Goal: Information Seeking & Learning: Learn about a topic

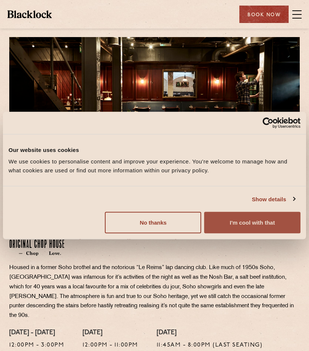
click at [257, 228] on button "I'm cool with that" at bounding box center [252, 222] width 96 height 21
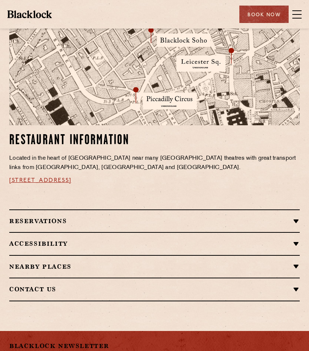
scroll to position [420, 0]
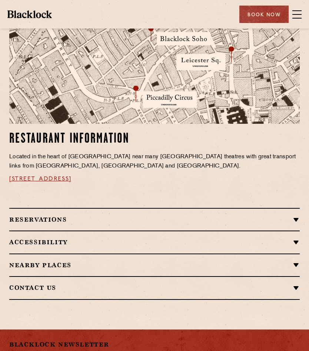
click at [90, 213] on div "Reservations RESERVATIONS We take reservations in Soho whilst always leaving a …" at bounding box center [154, 219] width 290 height 23
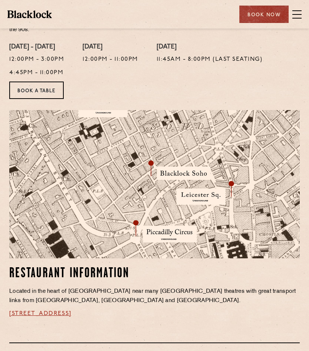
scroll to position [0, 0]
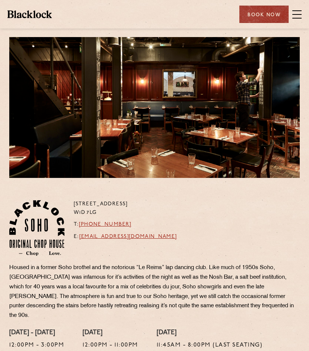
click at [54, 293] on p "Housed in a former Soho brothel and the notorious “Le Reims” lap dancing club. …" at bounding box center [154, 291] width 290 height 57
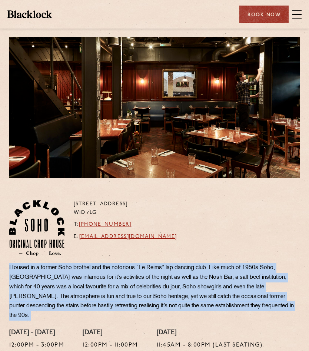
click at [54, 293] on p "Housed in a former Soho brothel and the notorious “Le Reims” lap dancing club. …" at bounding box center [154, 291] width 290 height 57
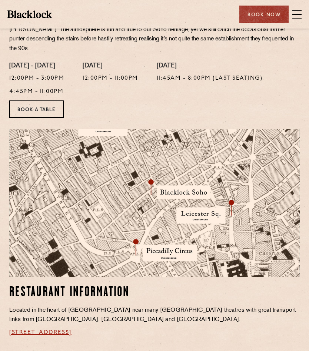
scroll to position [266, 0]
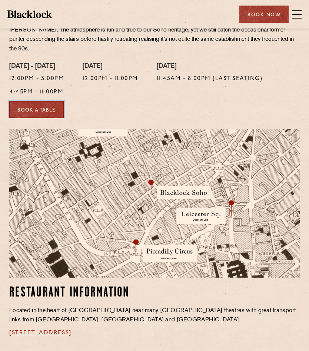
click at [45, 103] on link "Book a Table" at bounding box center [36, 109] width 54 height 17
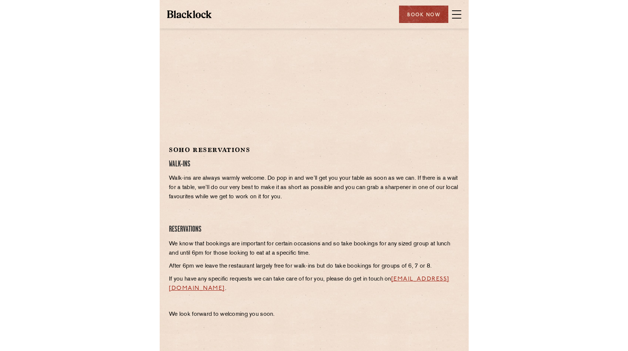
scroll to position [163, 0]
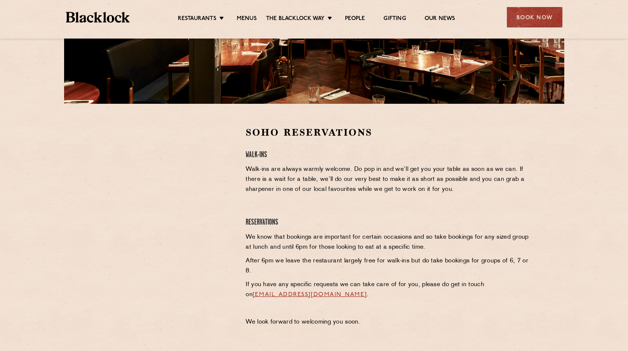
click at [309, 177] on p "Walk-ins are always warmly welcome. Do pop in and we’ll get you your table as s…" at bounding box center [388, 179] width 284 height 30
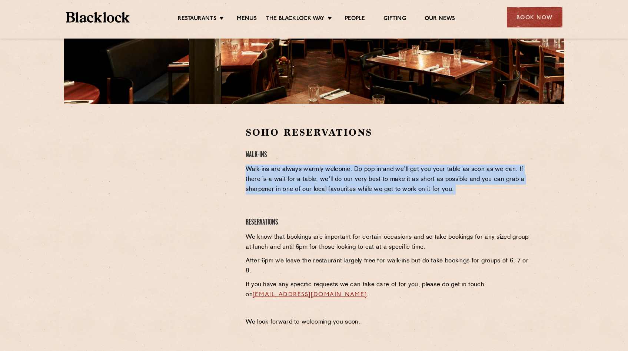
click at [309, 177] on p "Walk-ins are always warmly welcome. Do pop in and we’ll get you your table as s…" at bounding box center [388, 179] width 284 height 30
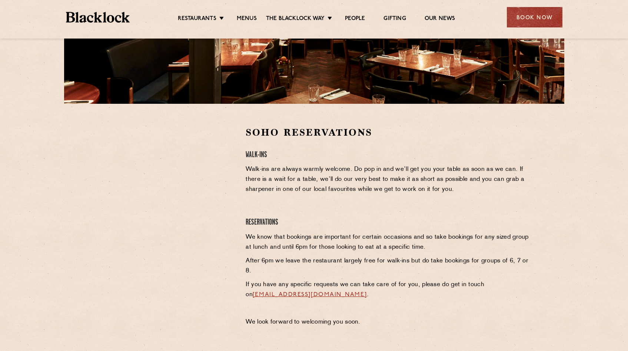
scroll to position [0, 0]
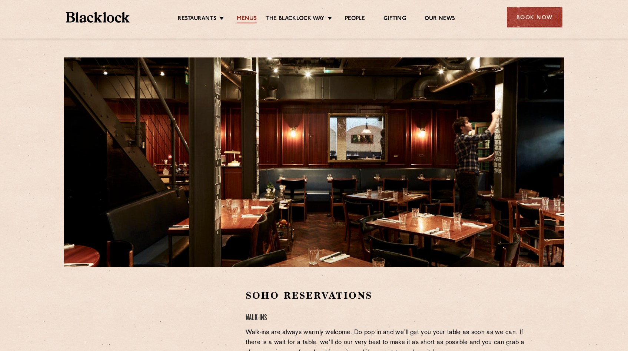
click at [249, 16] on link "Menus" at bounding box center [247, 19] width 20 height 8
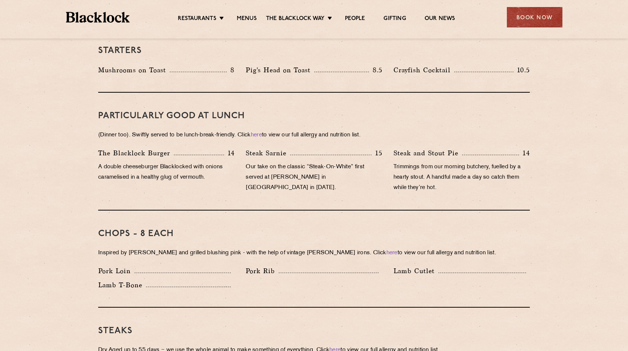
scroll to position [419, 0]
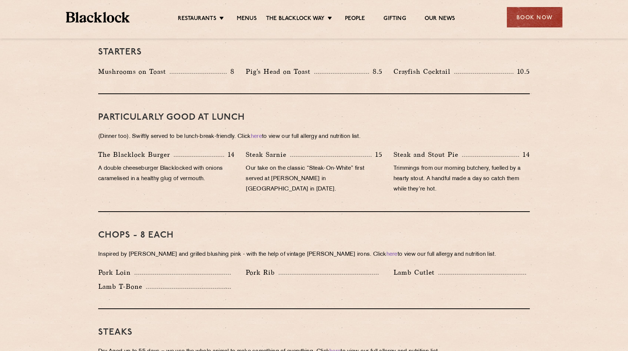
click at [104, 150] on div "The Blacklock Burger 14 A double cheeseburger Blacklocked with onions caramelis…" at bounding box center [166, 173] width 147 height 49
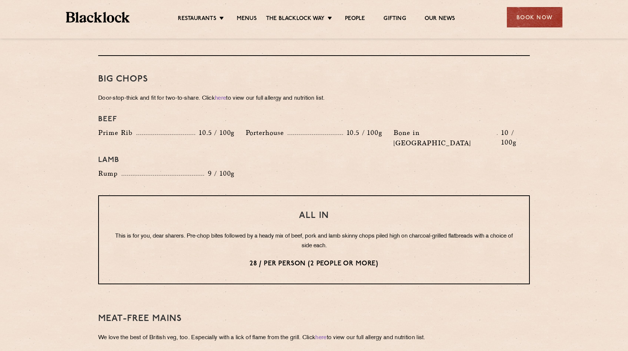
scroll to position [804, 0]
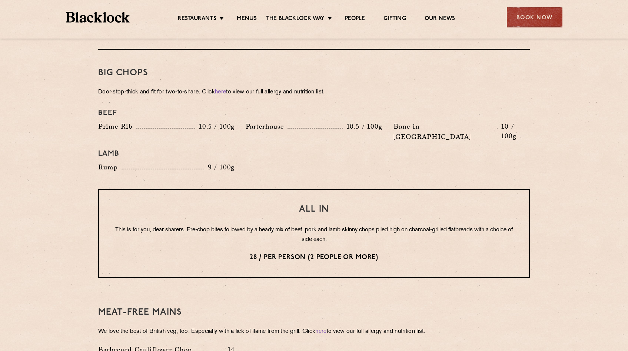
click at [140, 225] on p "This is for you, dear sharers. Pre-chop bites followed by a heady mix of beef, …" at bounding box center [314, 234] width 400 height 19
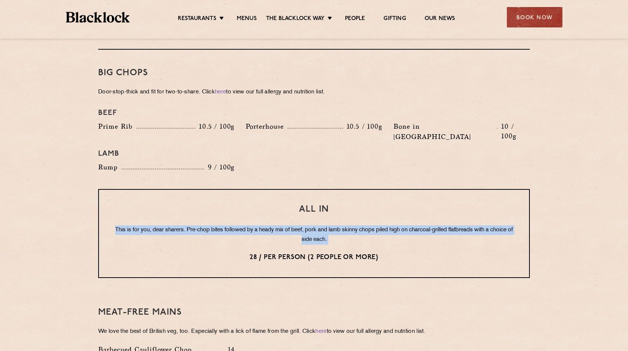
click at [140, 225] on p "This is for you, dear sharers. Pre-chop bites followed by a heady mix of beef, …" at bounding box center [314, 234] width 400 height 19
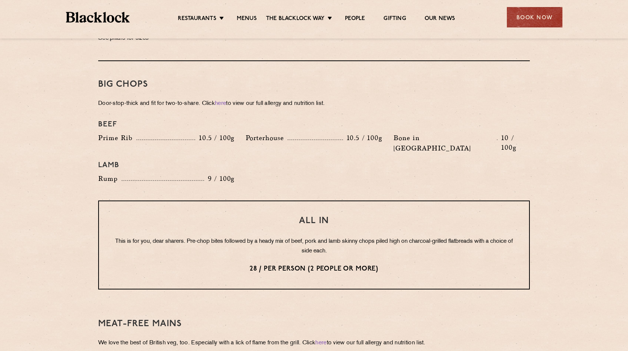
scroll to position [793, 0]
click at [141, 236] on p "This is for you, dear sharers. Pre-chop bites followed by a heady mix of beef, …" at bounding box center [314, 245] width 400 height 19
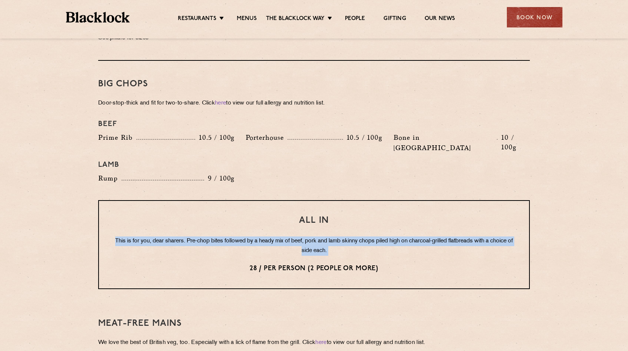
click at [141, 236] on p "This is for you, dear sharers. Pre-chop bites followed by a heady mix of beef, …" at bounding box center [314, 245] width 400 height 19
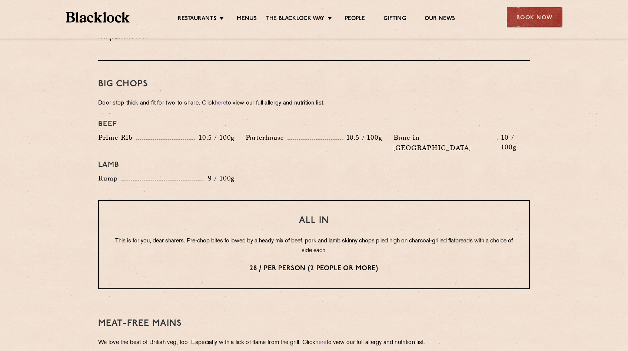
click at [141, 236] on p "This is for you, dear sharers. Pre-chop bites followed by a heady mix of beef, …" at bounding box center [314, 245] width 400 height 19
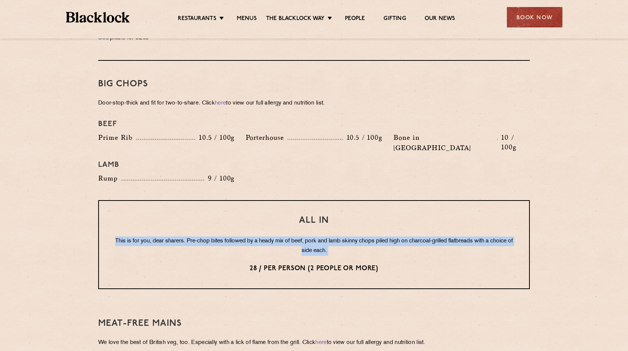
click at [141, 236] on p "This is for you, dear sharers. Pre-chop bites followed by a heady mix of beef, …" at bounding box center [314, 245] width 400 height 19
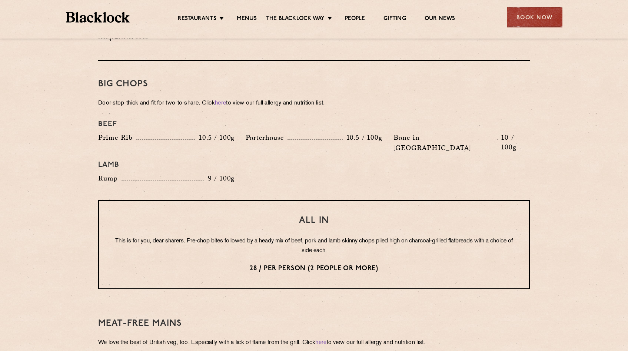
click at [141, 236] on p "This is for you, dear sharers. Pre-chop bites followed by a heady mix of beef, …" at bounding box center [314, 245] width 400 height 19
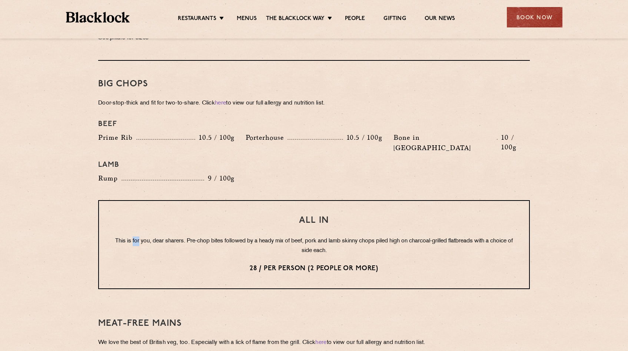
click at [141, 236] on p "This is for you, dear sharers. Pre-chop bites followed by a heady mix of beef, …" at bounding box center [314, 245] width 400 height 19
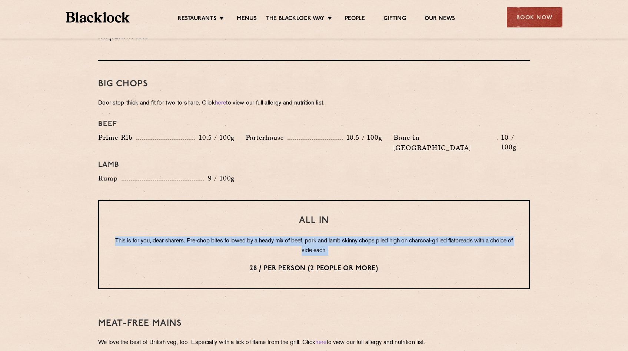
click at [141, 236] on p "This is for you, dear sharers. Pre-chop bites followed by a heady mix of beef, …" at bounding box center [314, 245] width 400 height 19
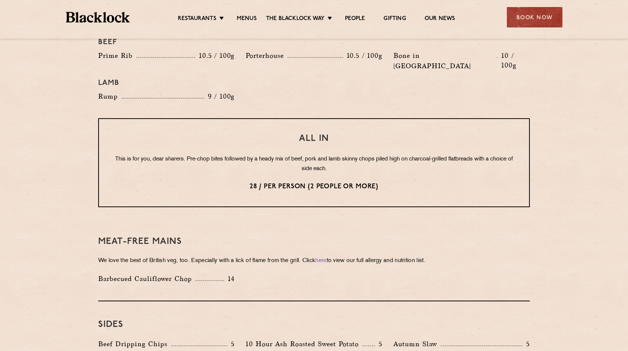
scroll to position [876, 0]
click at [141, 236] on h3 "Meat-Free mains" at bounding box center [313, 241] width 431 height 10
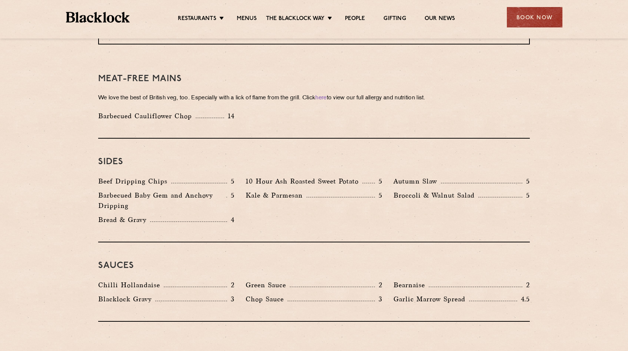
scroll to position [1040, 0]
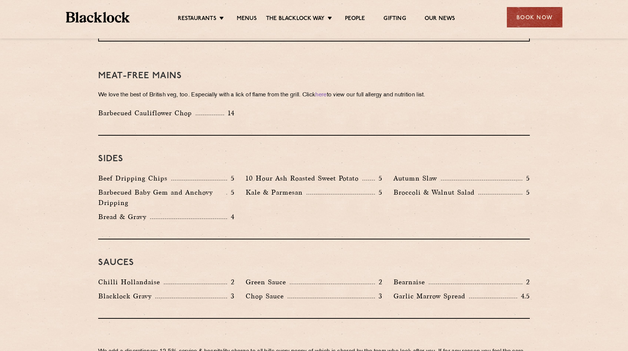
click at [148, 173] on p "Beef Dripping Chips" at bounding box center [134, 178] width 73 height 10
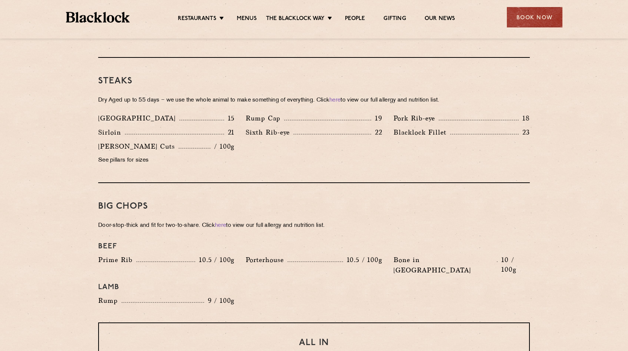
scroll to position [662, 0]
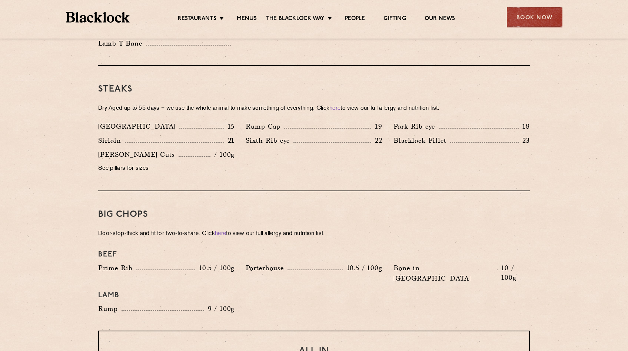
click at [153, 151] on div "Butcher's Cuts / 100g See pillars for sizes" at bounding box center [166, 163] width 147 height 28
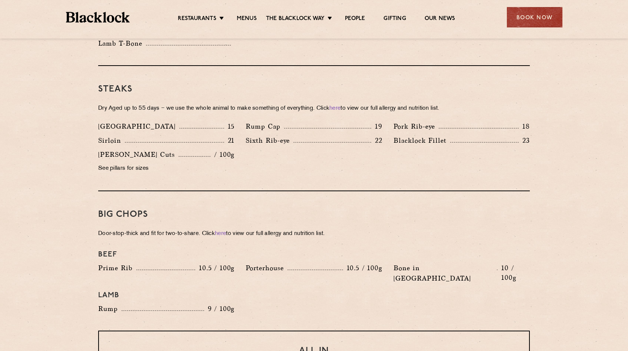
click at [137, 263] on div "Prime Rib 10.5 / 100g" at bounding box center [166, 268] width 136 height 10
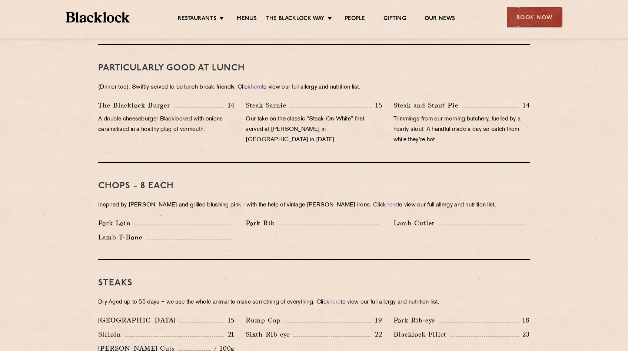
scroll to position [463, 0]
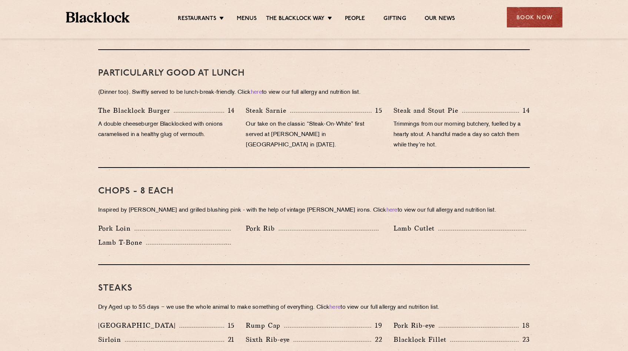
click at [147, 186] on h3 "Chops - 8 each" at bounding box center [313, 191] width 431 height 10
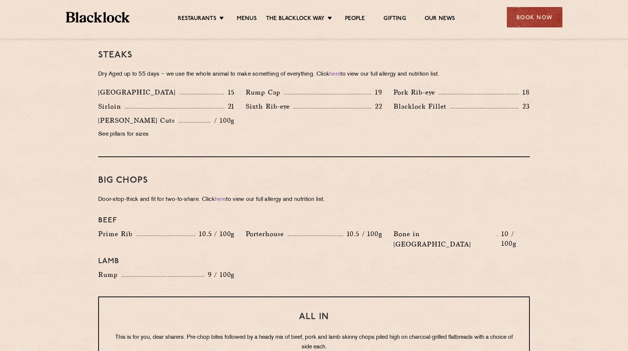
scroll to position [695, 0]
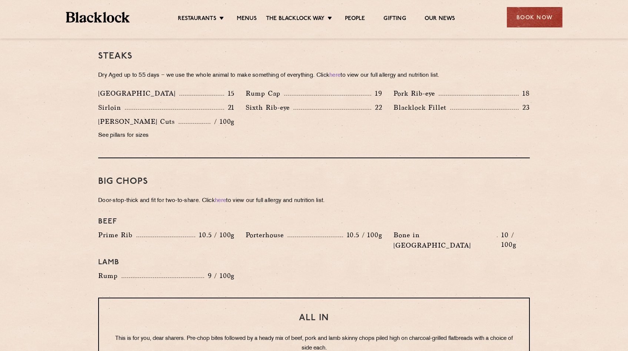
click at [106, 196] on p "Door-stop-thick and fit for two-to-share. Click here to view our full allergy a…" at bounding box center [313, 201] width 431 height 10
click at [131, 196] on p "Door-stop-thick and fit for two-to-share. Click here to view our full allergy a…" at bounding box center [313, 201] width 431 height 10
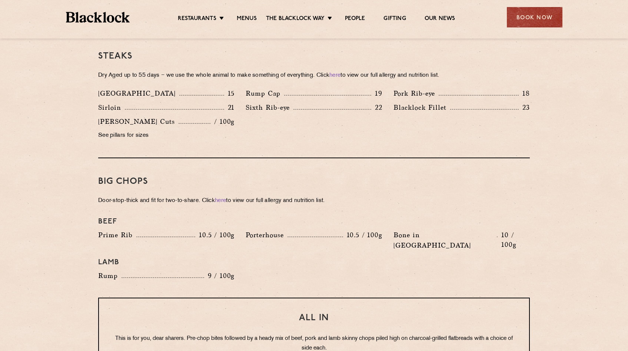
click at [131, 196] on p "Door-stop-thick and fit for two-to-share. Click here to view our full allergy a…" at bounding box center [313, 201] width 431 height 10
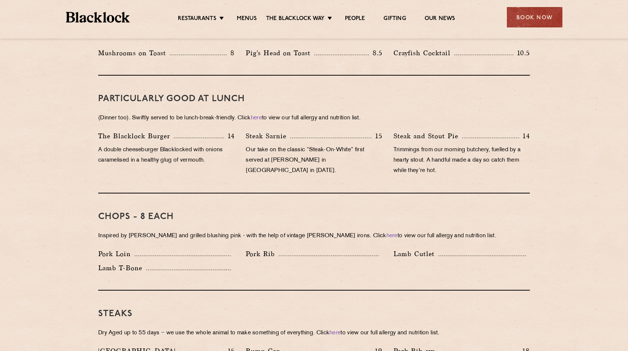
scroll to position [437, 0]
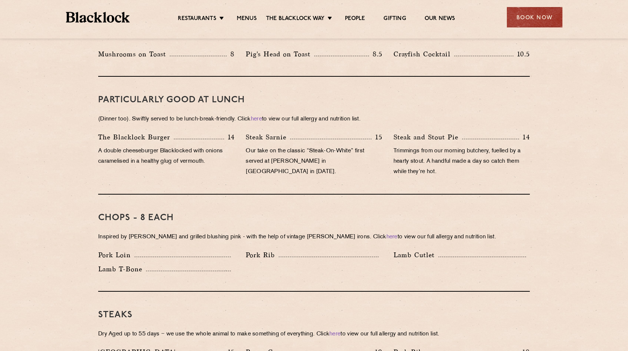
click at [111, 235] on div "Chops - 8 each Inspired by Joe Beef and grilled blushing pink - with the help o…" at bounding box center [313, 242] width 431 height 97
click at [103, 281] on div "Chops - 8 each Inspired by Joe Beef and grilled blushing pink - with the help o…" at bounding box center [313, 242] width 431 height 97
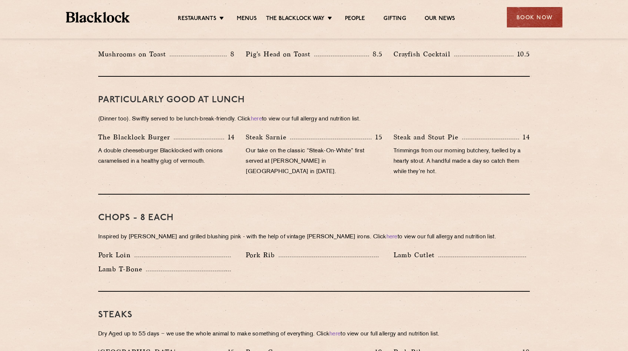
click at [107, 264] on p "Lamb T-Bone" at bounding box center [122, 269] width 48 height 10
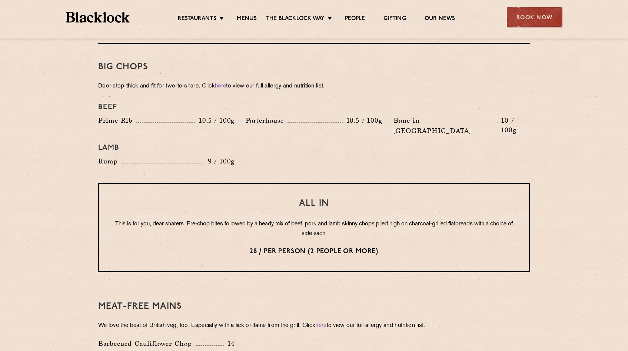
scroll to position [814, 0]
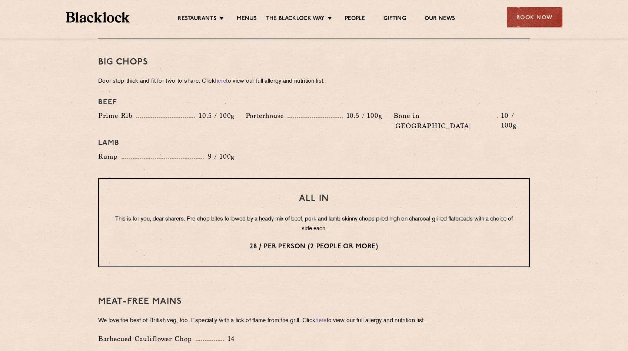
click at [123, 214] on p "This is for you, dear sharers. Pre-chop bites followed by a heady mix of beef, …" at bounding box center [314, 223] width 400 height 19
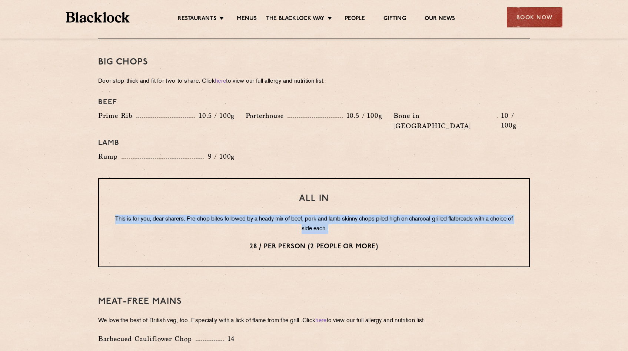
click at [123, 214] on p "This is for you, dear sharers. Pre-chop bites followed by a heady mix of beef, …" at bounding box center [314, 223] width 400 height 19
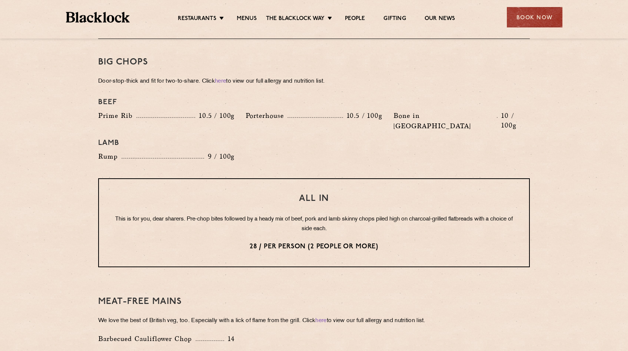
click at [128, 214] on p "This is for you, dear sharers. Pre-chop bites followed by a heady mix of beef, …" at bounding box center [314, 223] width 400 height 19
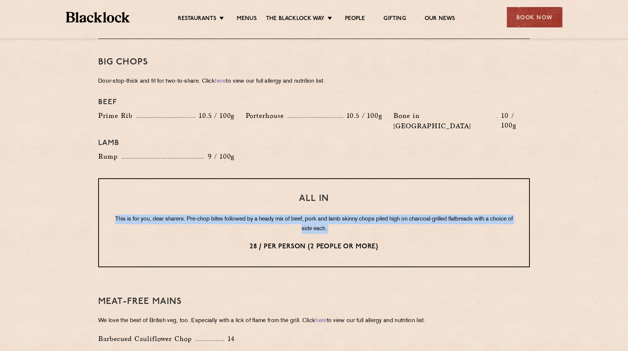
click at [128, 214] on p "This is for you, dear sharers. Pre-chop bites followed by a heady mix of beef, …" at bounding box center [314, 223] width 400 height 19
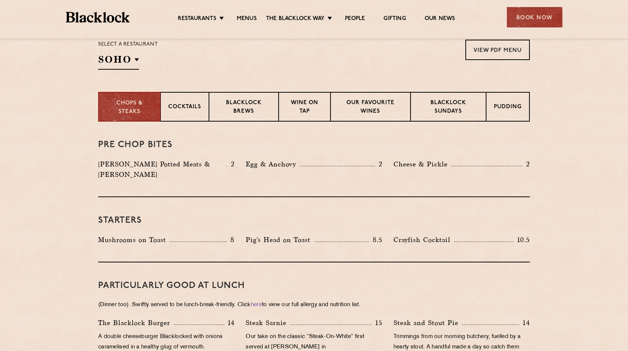
scroll to position [241, 0]
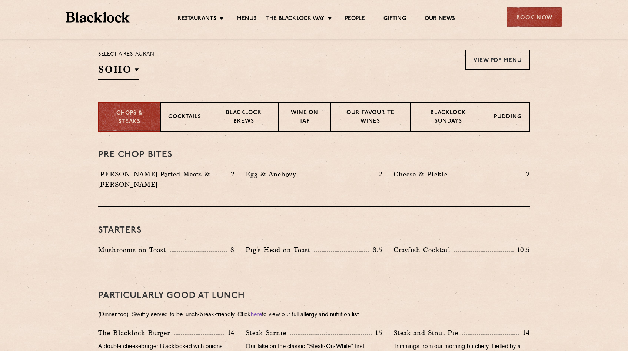
click at [457, 116] on p "Blacklock Sundays" at bounding box center [448, 117] width 60 height 17
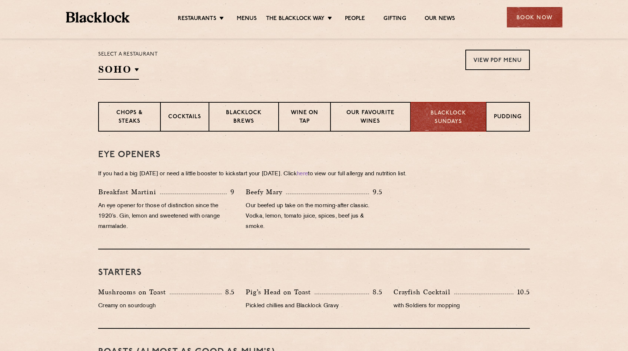
click at [111, 215] on p "An eye opener for those of distinction since the 1920’s. Gin, lemon and sweeten…" at bounding box center [166, 216] width 136 height 31
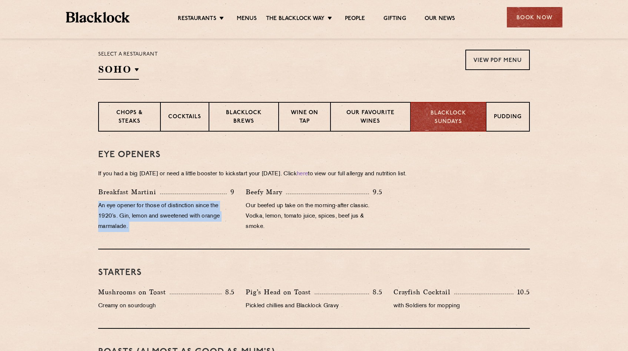
click at [111, 215] on p "An eye opener for those of distinction since the 1920’s. Gin, lemon and sweeten…" at bounding box center [166, 216] width 136 height 31
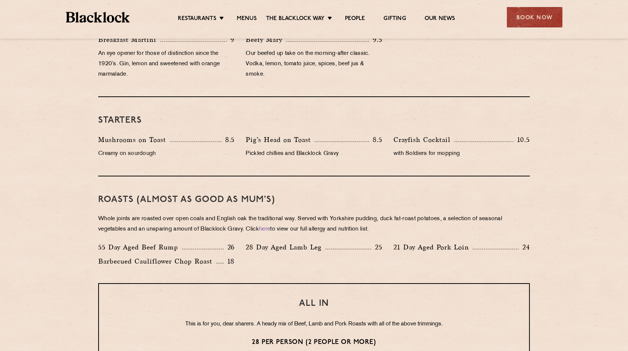
scroll to position [399, 0]
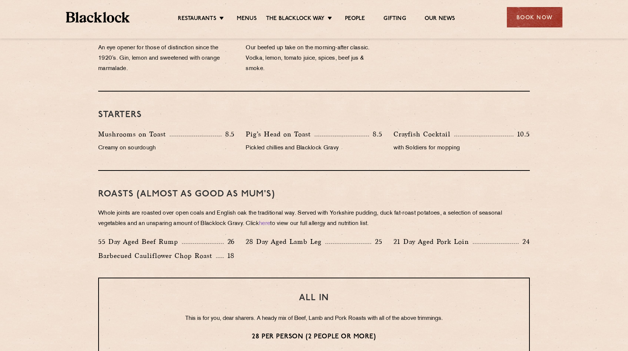
click at [113, 200] on div "Roasts (Almost as good as Mum's) Whole joints are roasted over open coals and E…" at bounding box center [313, 224] width 431 height 107
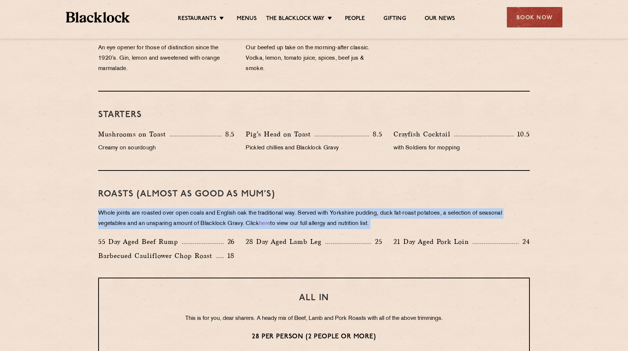
click at [113, 200] on div "Roasts (Almost as good as Mum's) Whole joints are roasted over open coals and E…" at bounding box center [313, 224] width 431 height 107
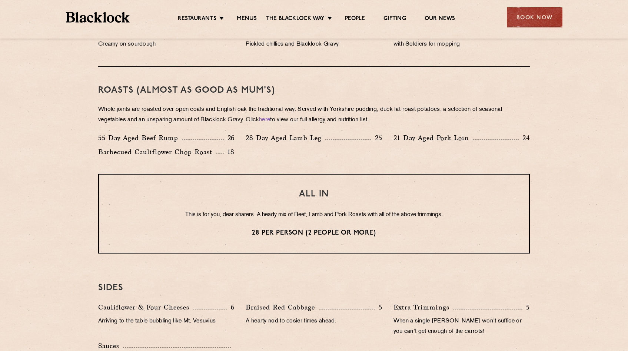
scroll to position [504, 0]
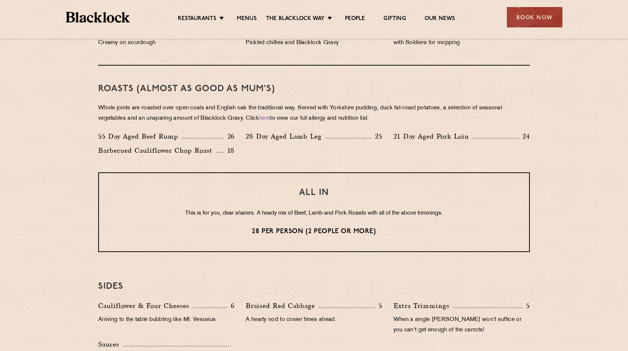
click at [126, 120] on p "Whole joints are roasted over open coals and English oak the traditional way. S…" at bounding box center [313, 113] width 431 height 21
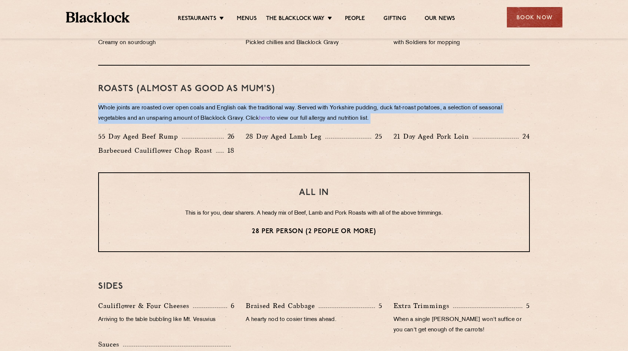
click at [126, 120] on p "Whole joints are roasted over open coals and English oak the traditional way. S…" at bounding box center [313, 113] width 431 height 21
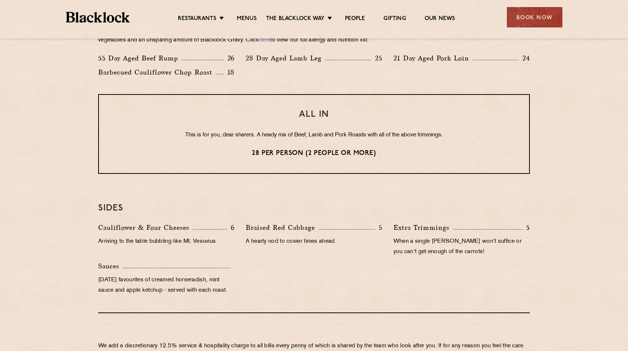
scroll to position [583, 0]
click at [182, 129] on div "ALL IN This is for you, dear sharers. A heady mix of Beef, Lamb and Pork Roasts…" at bounding box center [313, 134] width 431 height 80
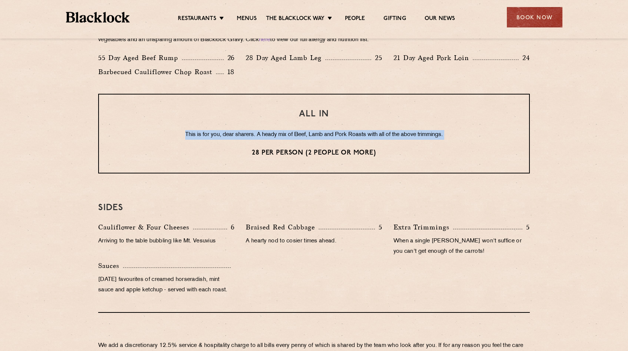
click at [182, 129] on div "ALL IN This is for you, dear sharers. A heady mix of Beef, Lamb and Pork Roasts…" at bounding box center [313, 134] width 431 height 80
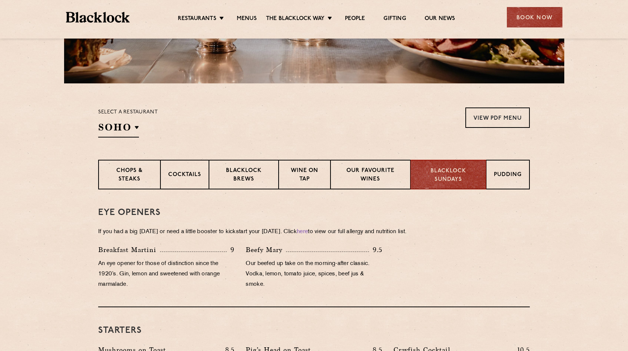
scroll to position [155, 0]
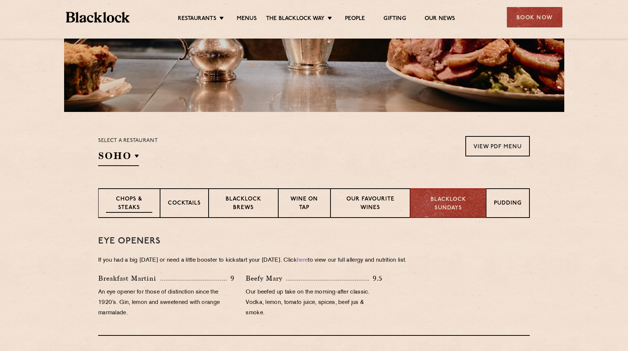
click at [135, 205] on p "Chops & Steaks" at bounding box center [129, 203] width 46 height 17
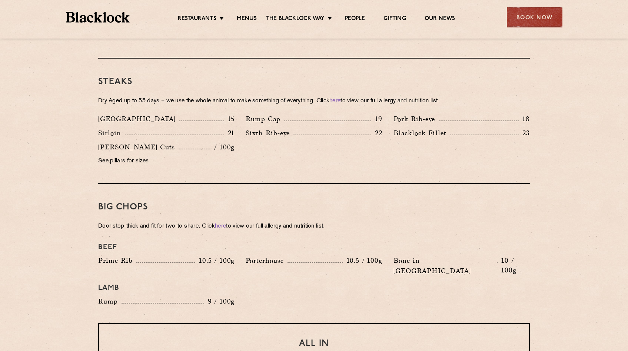
scroll to position [823, 0]
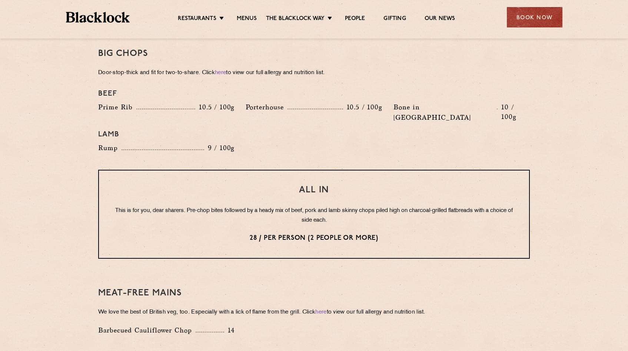
click at [140, 184] on div "All In This is for you, dear sharers. Pre-chop bites followed by a heady mix of…" at bounding box center [313, 214] width 431 height 89
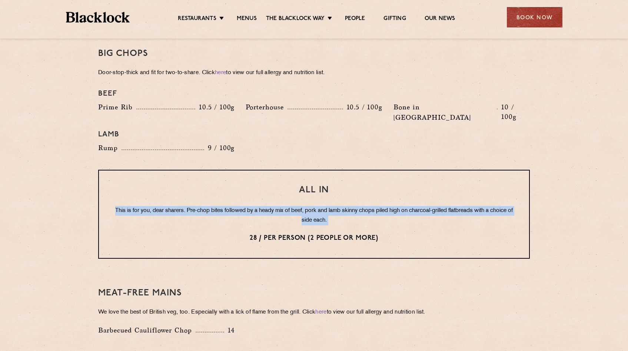
click at [140, 184] on div "All In This is for you, dear sharers. Pre-chop bites followed by a heady mix of…" at bounding box center [313, 214] width 431 height 89
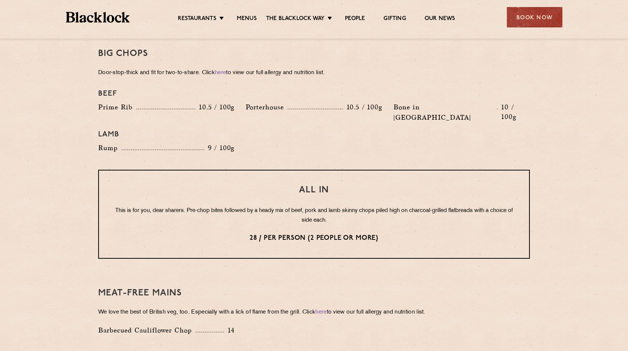
click at [139, 206] on p "This is for you, dear sharers. Pre-chop bites followed by a heady mix of beef, …" at bounding box center [314, 215] width 400 height 19
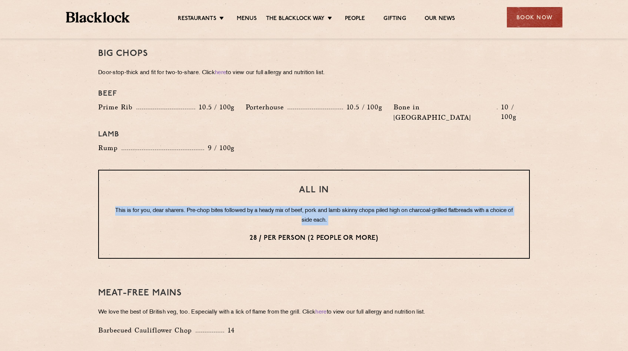
click at [139, 206] on p "This is for you, dear sharers. Pre-chop bites followed by a heady mix of beef, …" at bounding box center [314, 215] width 400 height 19
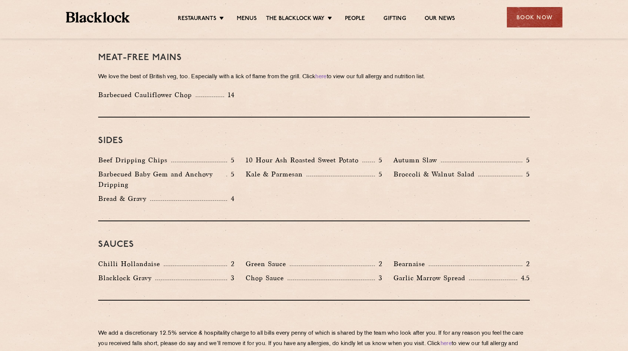
scroll to position [1061, 0]
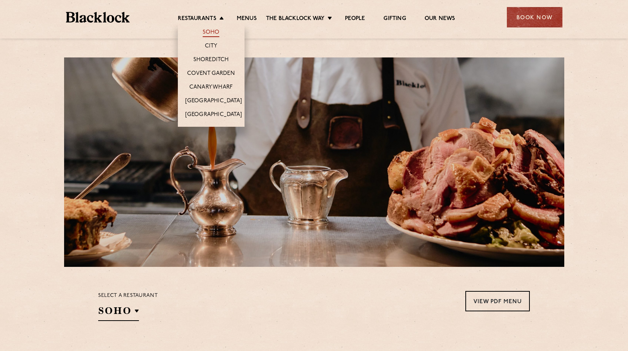
click at [215, 31] on link "Soho" at bounding box center [211, 33] width 17 height 8
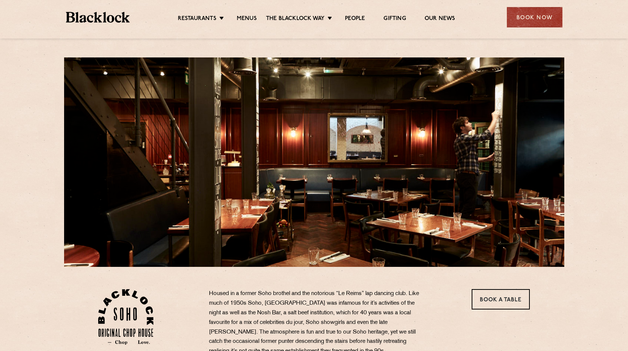
click at [224, 244] on div at bounding box center [314, 161] width 500 height 209
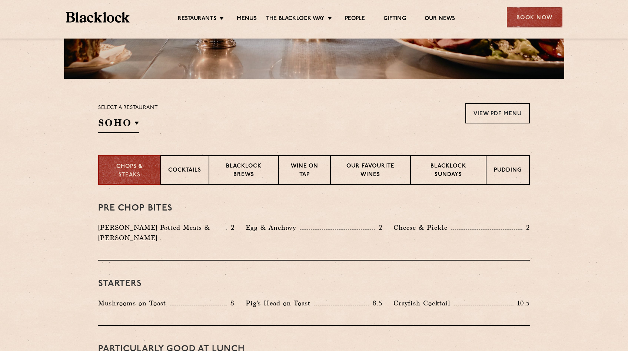
scroll to position [189, 0]
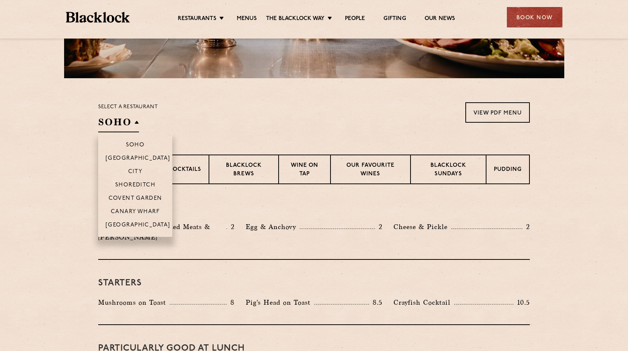
click at [137, 124] on h2 "SOHO" at bounding box center [118, 124] width 41 height 17
click at [141, 172] on p "City" at bounding box center [135, 172] width 14 height 7
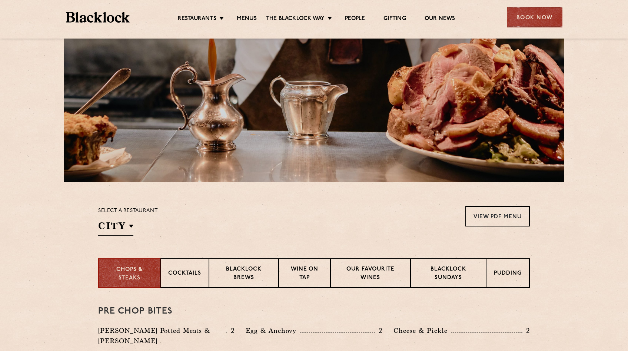
scroll to position [0, 0]
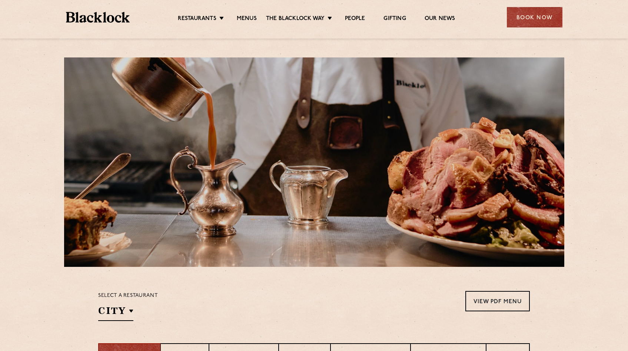
click at [297, 14] on ul "Restaurants Soho City Shoreditch Covent Garden Canary Wharf Manchester Birmingh…" at bounding box center [316, 17] width 373 height 12
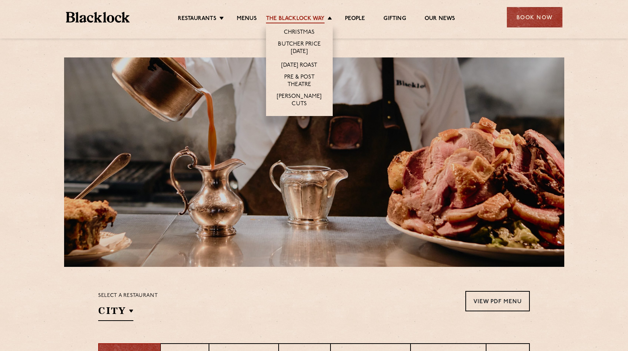
click at [305, 19] on link "The Blacklock Way" at bounding box center [295, 19] width 59 height 8
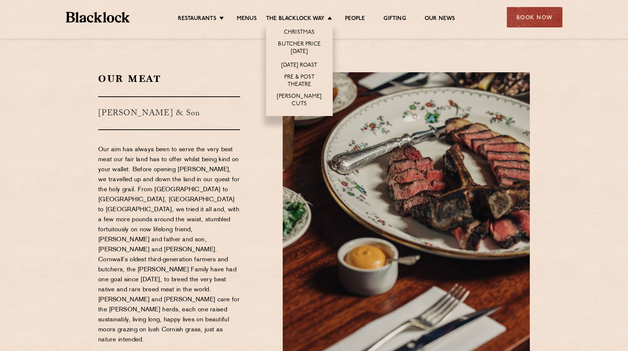
click at [298, 93] on li "[PERSON_NAME] Cuts" at bounding box center [299, 103] width 67 height 25
click at [290, 104] on li "[PERSON_NAME] Cuts" at bounding box center [299, 103] width 67 height 25
click at [285, 100] on link "[PERSON_NAME] Cuts" at bounding box center [299, 101] width 52 height 16
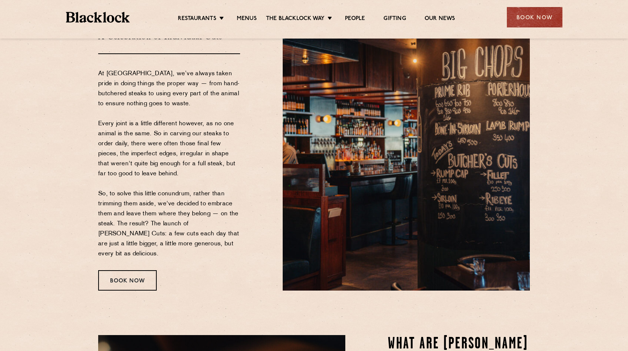
scroll to position [74, 0]
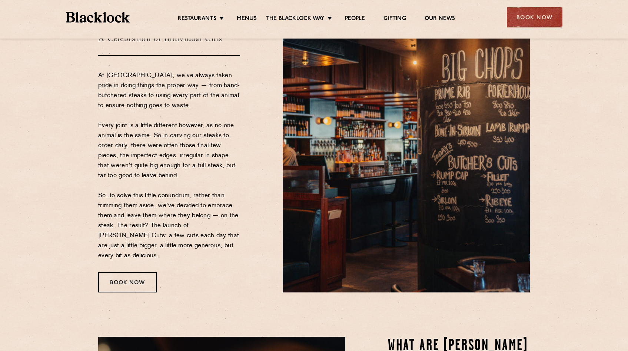
click at [217, 221] on p "At [GEOGRAPHIC_DATA], we’ve always taken pride in doing things the proper way —…" at bounding box center [169, 166] width 142 height 190
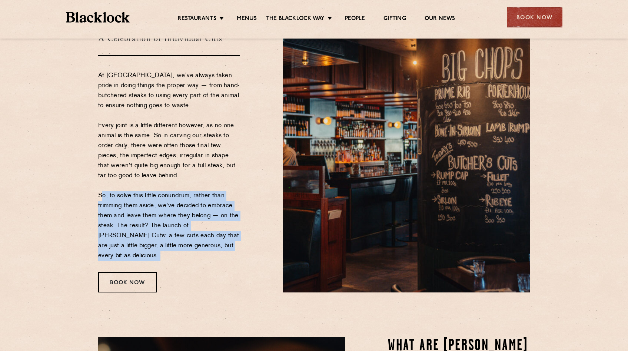
click at [217, 221] on p "At [GEOGRAPHIC_DATA], we’ve always taken pride in doing things the proper way —…" at bounding box center [169, 166] width 142 height 190
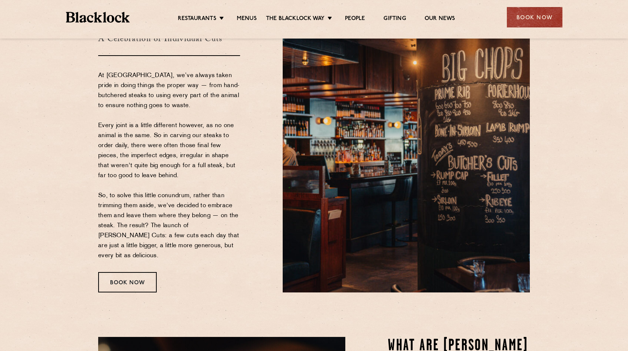
click at [213, 202] on p "At [GEOGRAPHIC_DATA], we’ve always taken pride in doing things the proper way —…" at bounding box center [169, 166] width 142 height 190
click at [211, 168] on p "At Blacklock, we’ve always taken pride in doing things the proper way — from ha…" at bounding box center [169, 166] width 142 height 190
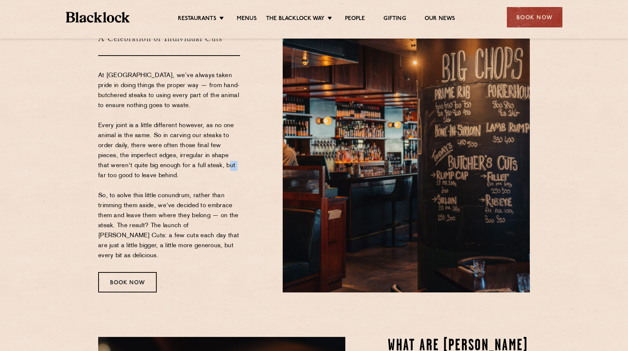
click at [211, 168] on p "At Blacklock, we’ve always taken pride in doing things the proper way — from ha…" at bounding box center [169, 166] width 142 height 190
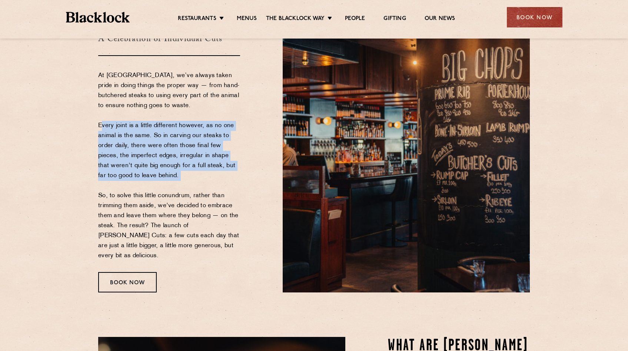
click at [211, 168] on p "At Blacklock, we’ve always taken pride in doing things the proper way — from ha…" at bounding box center [169, 166] width 142 height 190
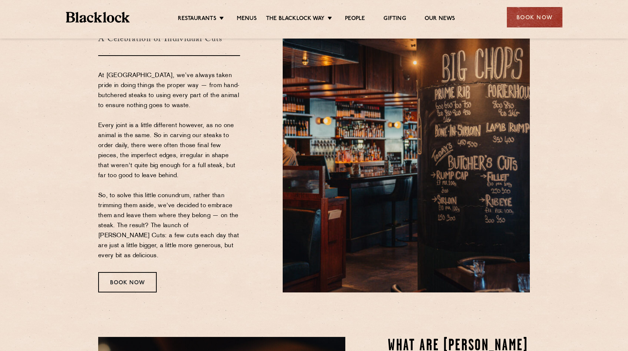
click at [211, 168] on p "At Blacklock, we’ve always taken pride in doing things the proper way — from ha…" at bounding box center [169, 166] width 142 height 190
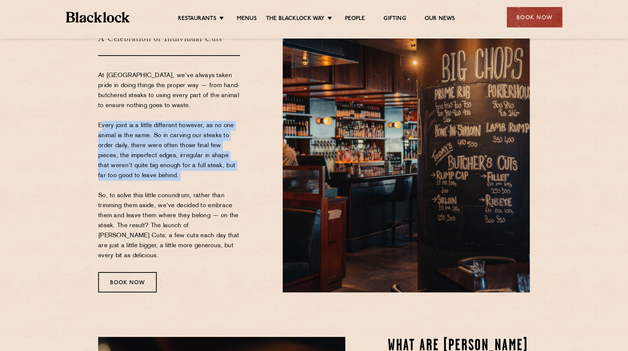
click at [211, 168] on p "At Blacklock, we’ve always taken pride in doing things the proper way — from ha…" at bounding box center [169, 166] width 142 height 190
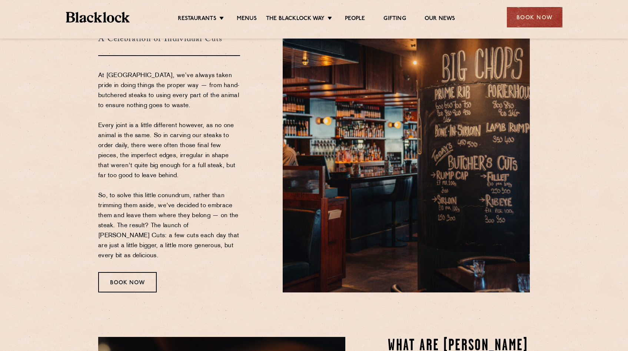
click at [211, 168] on p "At Blacklock, we’ve always taken pride in doing things the proper way — from ha…" at bounding box center [169, 166] width 142 height 190
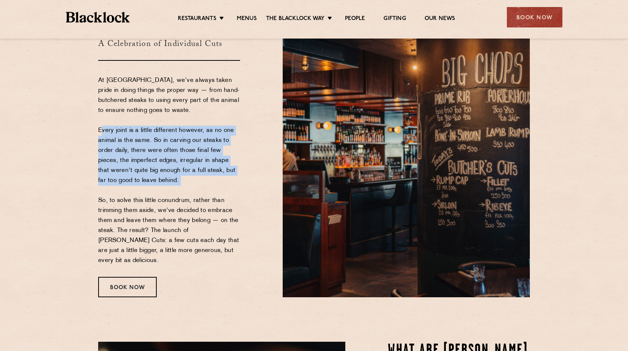
scroll to position [67, 0]
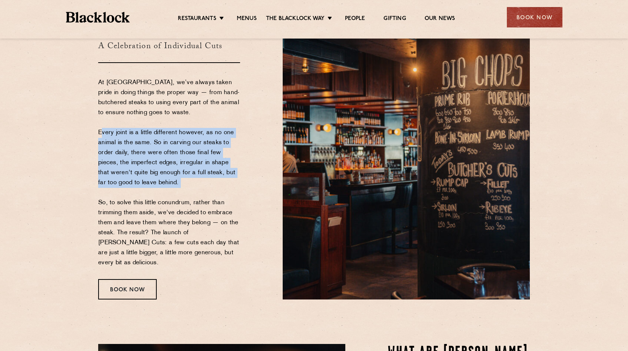
click at [202, 219] on p "At Blacklock, we’ve always taken pride in doing things the proper way — from ha…" at bounding box center [169, 173] width 142 height 190
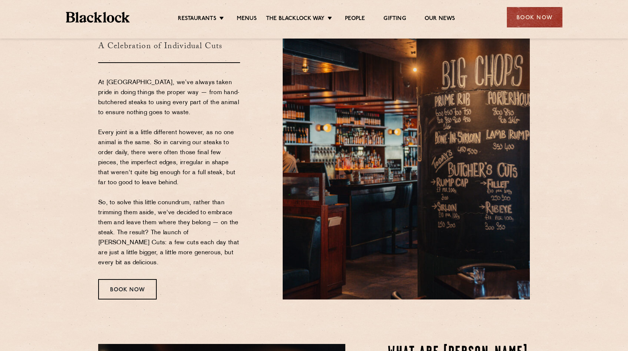
click at [202, 219] on p "At Blacklock, we’ve always taken pride in doing things the proper way — from ha…" at bounding box center [169, 173] width 142 height 190
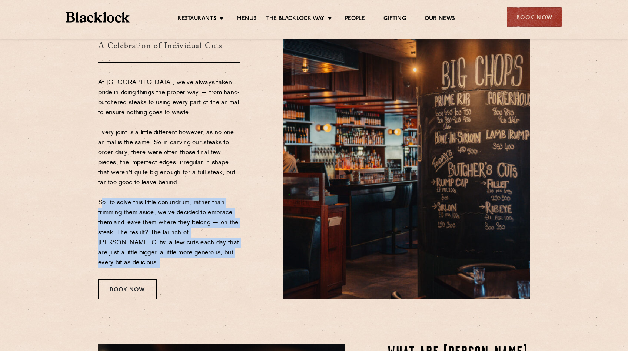
click at [202, 219] on p "At Blacklock, we’ve always taken pride in doing things the proper way — from ha…" at bounding box center [169, 173] width 142 height 190
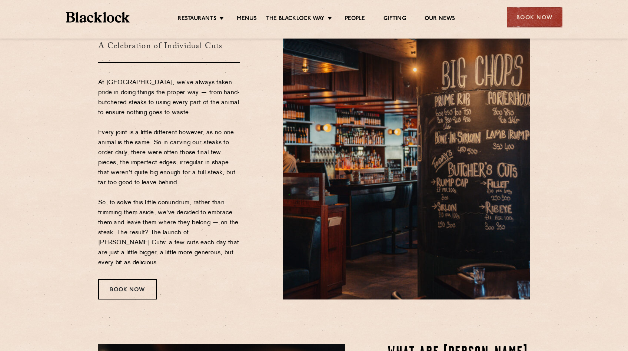
scroll to position [0, 0]
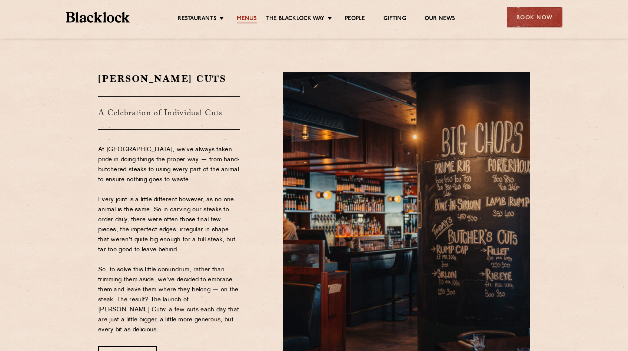
click at [242, 18] on link "Menus" at bounding box center [247, 19] width 20 height 8
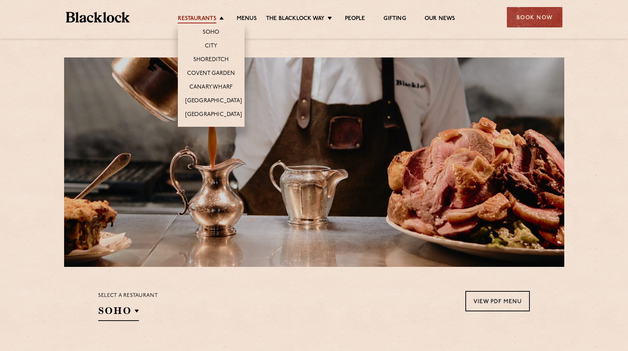
click at [198, 20] on link "Restaurants" at bounding box center [197, 19] width 39 height 8
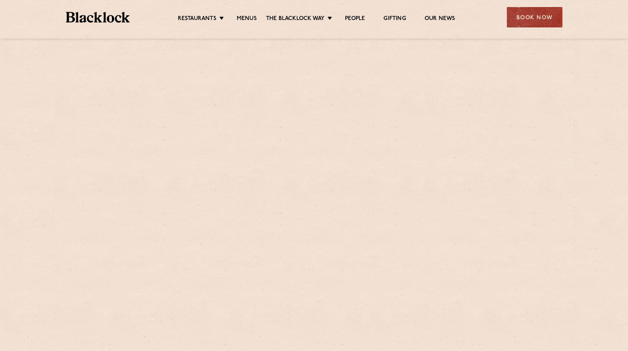
click at [116, 23] on div "Restaurants [GEOGRAPHIC_DATA] [GEOGRAPHIC_DATA] [GEOGRAPHIC_DATA] [GEOGRAPHIC_D…" at bounding box center [314, 16] width 519 height 33
click at [87, 21] on img at bounding box center [98, 17] width 64 height 11
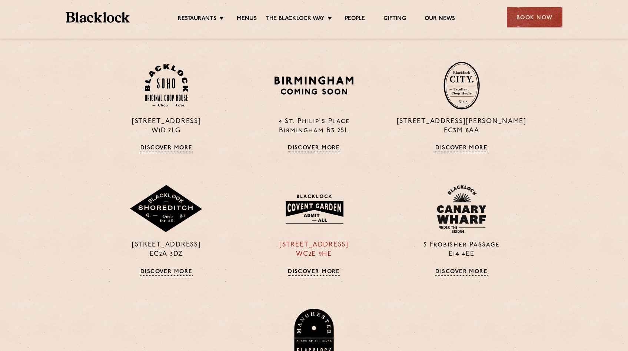
scroll to position [589, 0]
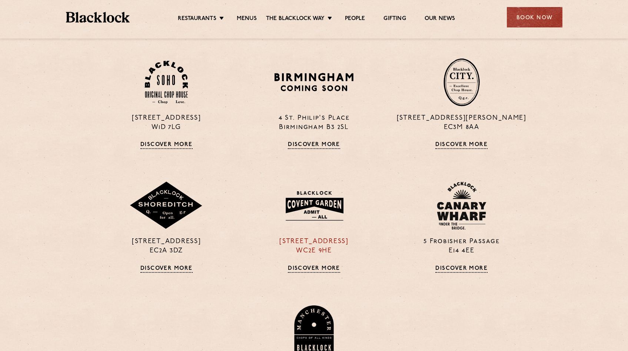
click at [315, 202] on img at bounding box center [313, 205] width 71 height 39
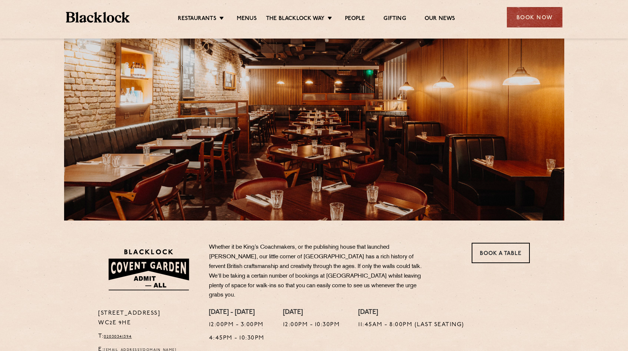
scroll to position [39, 0]
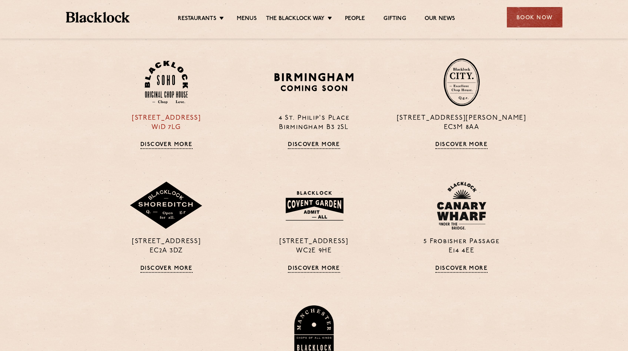
click at [172, 94] on img at bounding box center [166, 82] width 43 height 43
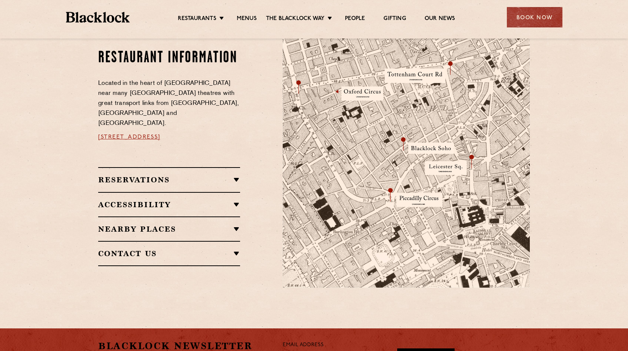
scroll to position [405, 0]
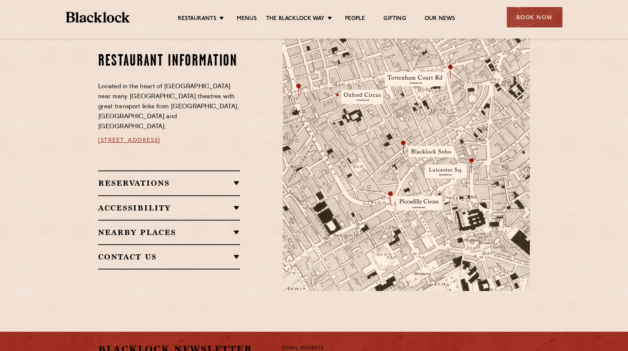
click at [168, 99] on p "Located in the heart of [GEOGRAPHIC_DATA] near many [GEOGRAPHIC_DATA] theatres …" at bounding box center [169, 107] width 142 height 50
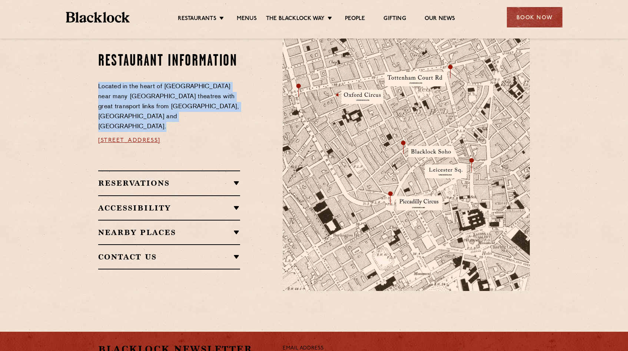
click at [168, 99] on p "Located in the heart of [GEOGRAPHIC_DATA] near many [GEOGRAPHIC_DATA] theatres …" at bounding box center [169, 107] width 142 height 50
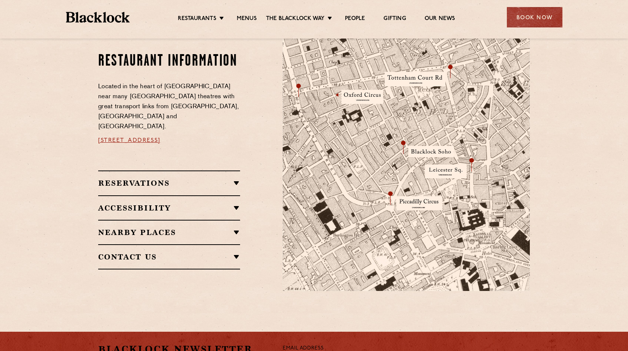
click at [168, 99] on p "Located in the heart of [GEOGRAPHIC_DATA] near many [GEOGRAPHIC_DATA] theatres …" at bounding box center [169, 107] width 142 height 50
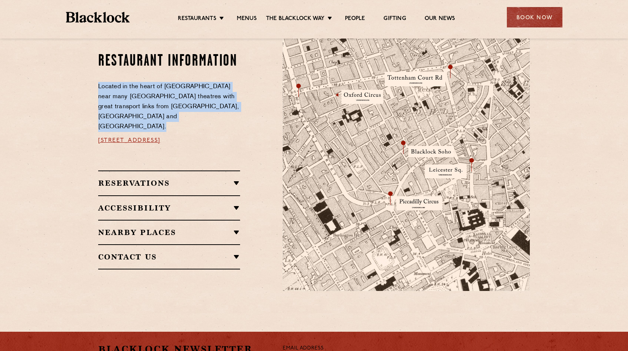
click at [168, 99] on p "Located in the heart of [GEOGRAPHIC_DATA] near many [GEOGRAPHIC_DATA] theatres …" at bounding box center [169, 107] width 142 height 50
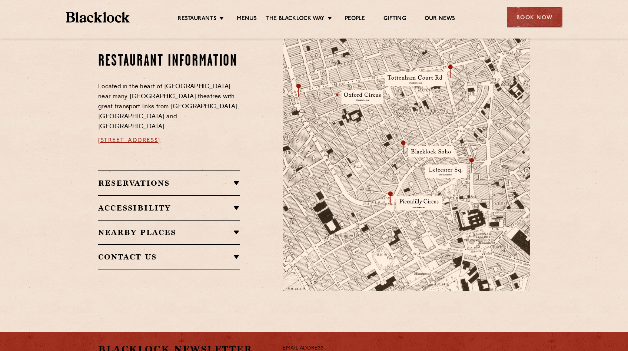
click at [168, 99] on p "Located in the heart of [GEOGRAPHIC_DATA] near many [GEOGRAPHIC_DATA] theatres …" at bounding box center [169, 107] width 142 height 50
click at [168, 99] on p "Located in the heart of Soho near many West End theatres with great transport l…" at bounding box center [169, 107] width 142 height 50
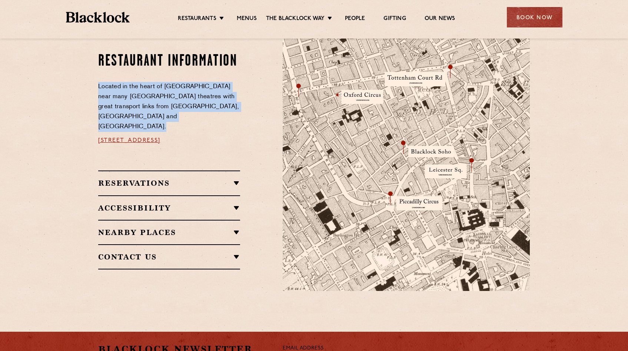
click at [168, 99] on p "Located in the heart of Soho near many West End theatres with great transport l…" at bounding box center [169, 107] width 142 height 50
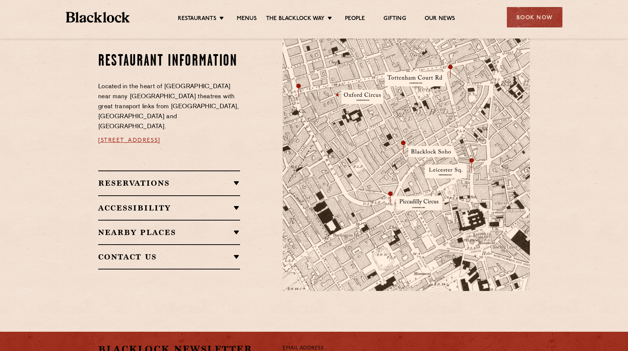
click at [168, 99] on p "Located in the heart of Soho near many West End theatres with great transport l…" at bounding box center [169, 107] width 142 height 50
click at [374, 87] on img at bounding box center [406, 161] width 247 height 260
drag, startPoint x: 374, startPoint y: 87, endPoint x: 369, endPoint y: 137, distance: 51.0
click at [371, 139] on img at bounding box center [406, 161] width 247 height 260
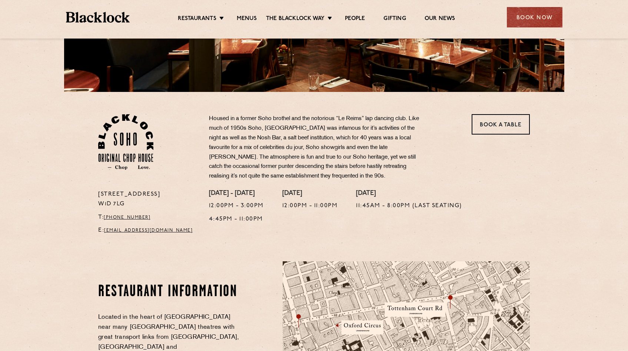
scroll to position [161, 0]
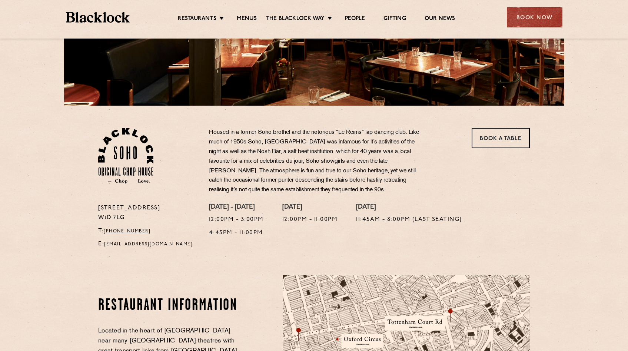
click at [344, 134] on p "Housed in a former Soho brothel and the notorious “Le Reims” lap dancing club. …" at bounding box center [318, 161] width 219 height 67
click at [286, 130] on p "Housed in a former Soho brothel and the notorious “Le Reims” lap dancing club. …" at bounding box center [318, 161] width 219 height 67
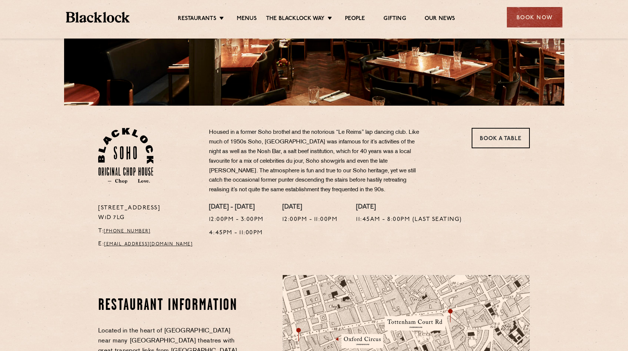
click at [286, 130] on p "Housed in a former Soho brothel and the notorious “Le Reims” lap dancing club. …" at bounding box center [318, 161] width 219 height 67
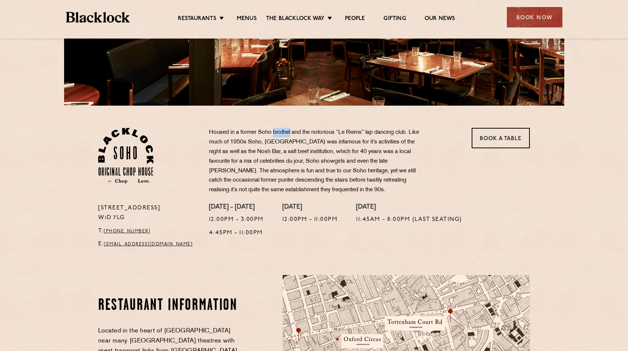
click at [286, 130] on p "Housed in a former Soho brothel and the notorious “Le Reims” lap dancing club. …" at bounding box center [318, 161] width 219 height 67
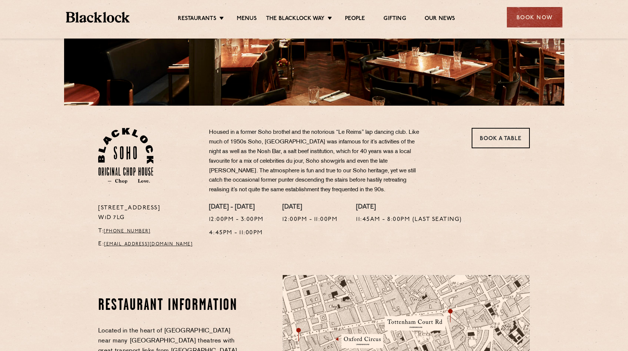
click at [286, 130] on p "Housed in a former Soho brothel and the notorious “Le Reims” lap dancing club. …" at bounding box center [318, 161] width 219 height 67
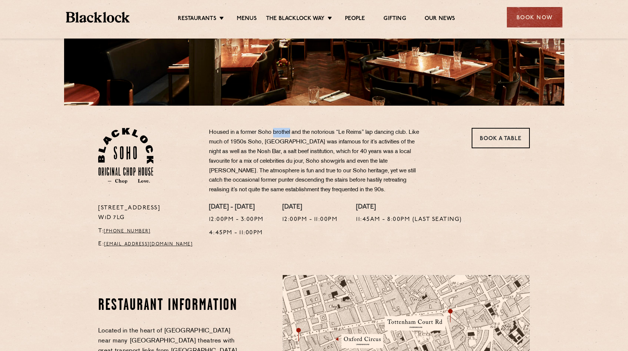
click at [286, 130] on p "Housed in a former Soho brothel and the notorious “Le Reims” lap dancing club. …" at bounding box center [318, 161] width 219 height 67
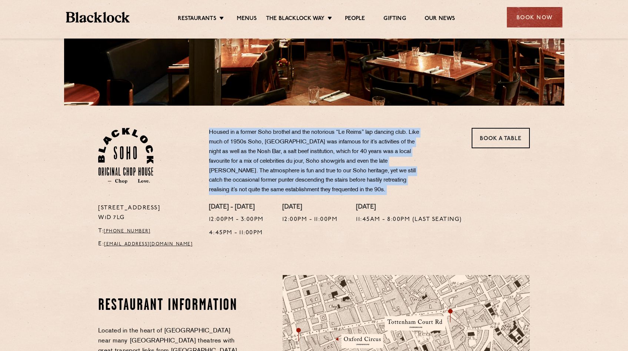
click at [286, 130] on p "Housed in a former Soho brothel and the notorious “Le Reims” lap dancing club. …" at bounding box center [318, 161] width 219 height 67
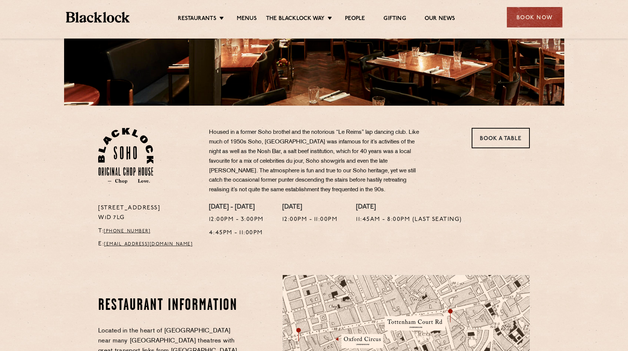
click at [286, 130] on p "Housed in a former Soho brothel and the notorious “Le Reims” lap dancing club. …" at bounding box center [318, 161] width 219 height 67
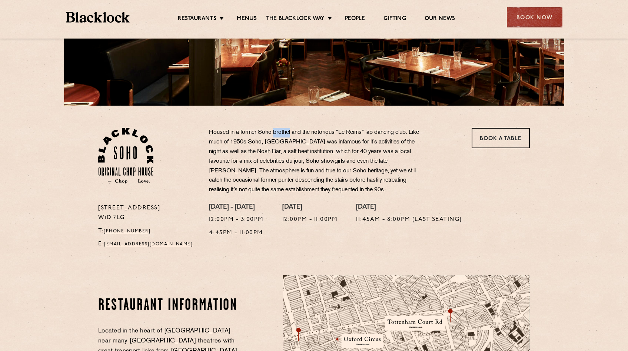
click at [286, 130] on p "Housed in a former Soho brothel and the notorious “Le Reims” lap dancing club. …" at bounding box center [318, 161] width 219 height 67
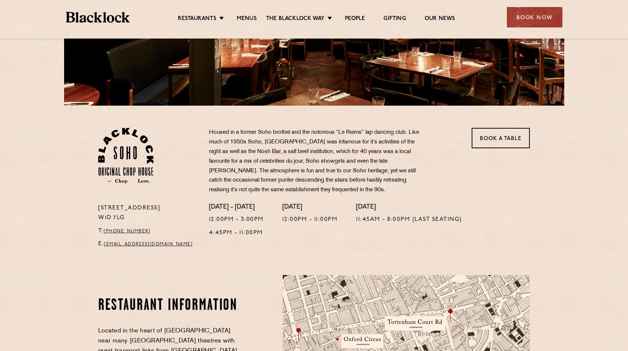
click at [286, 130] on p "Housed in a former Soho brothel and the notorious “Le Reims” lap dancing club. …" at bounding box center [318, 161] width 219 height 67
click at [283, 130] on p "Housed in a former Soho brothel and the notorious “Le Reims” lap dancing club. …" at bounding box center [318, 161] width 219 height 67
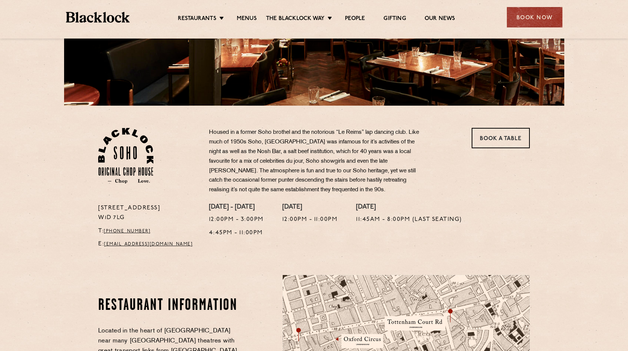
click at [283, 130] on p "Housed in a former Soho brothel and the notorious “Le Reims” lap dancing club. …" at bounding box center [318, 161] width 219 height 67
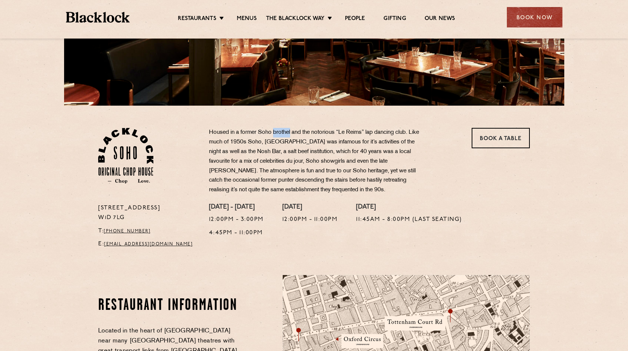
click at [283, 130] on p "Housed in a former Soho brothel and the notorious “Le Reims” lap dancing club. …" at bounding box center [318, 161] width 219 height 67
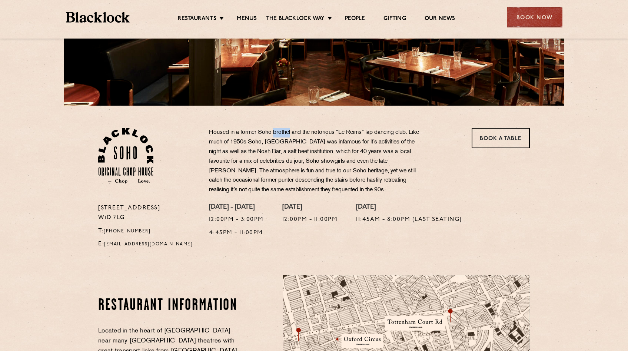
click at [283, 130] on p "Housed in a former Soho brothel and the notorious “Le Reims” lap dancing club. …" at bounding box center [318, 161] width 219 height 67
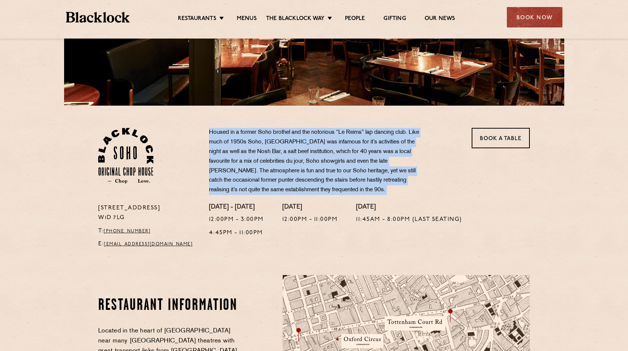
click at [283, 130] on p "Housed in a former Soho brothel and the notorious “Le Reims” lap dancing club. …" at bounding box center [318, 161] width 219 height 67
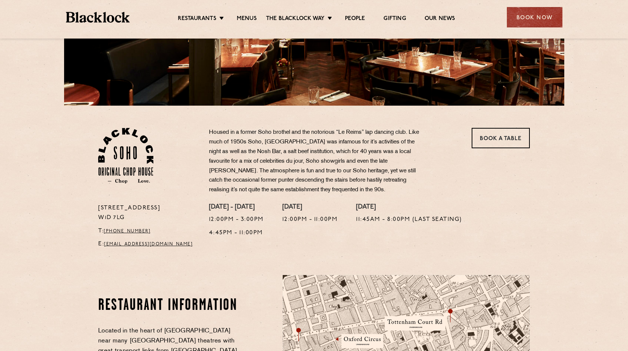
click at [283, 130] on p "Housed in a former Soho brothel and the notorious “Le Reims” lap dancing club. …" at bounding box center [318, 161] width 219 height 67
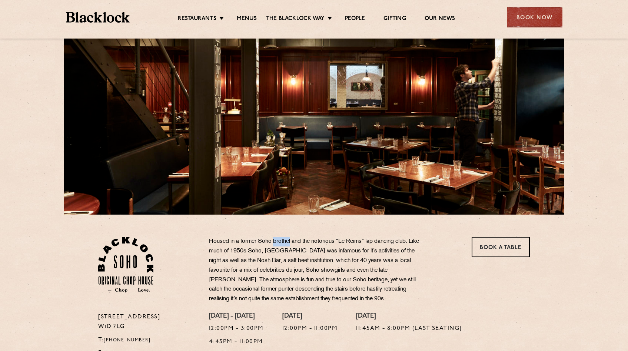
scroll to position [0, 0]
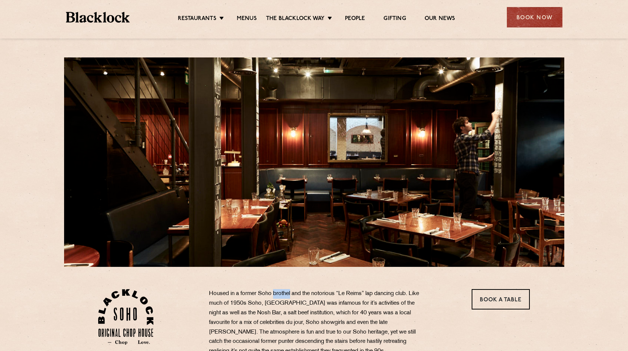
click at [399, 14] on ul "Restaurants Soho City Shoreditch Covent Garden Canary Wharf Manchester Birmingh…" at bounding box center [316, 17] width 373 height 12
click at [397, 17] on link "Gifting" at bounding box center [394, 19] width 22 height 8
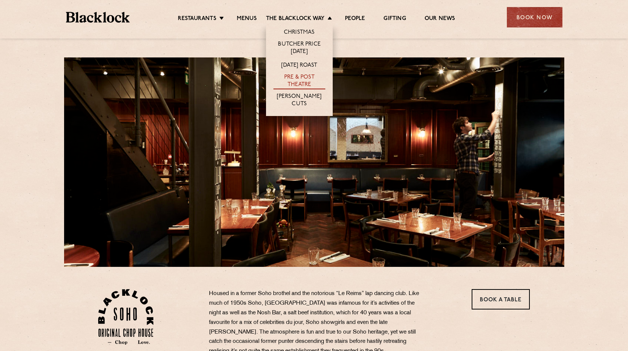
click at [299, 81] on link "Pre & Post Theatre" at bounding box center [299, 82] width 52 height 16
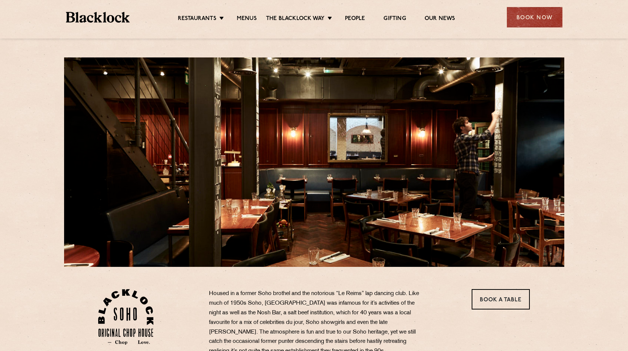
click at [231, 169] on div at bounding box center [314, 161] width 500 height 209
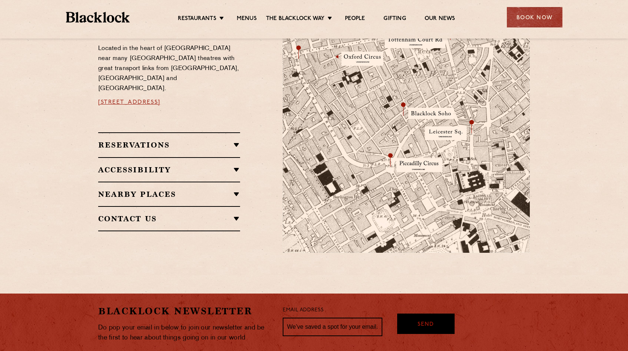
scroll to position [440, 0]
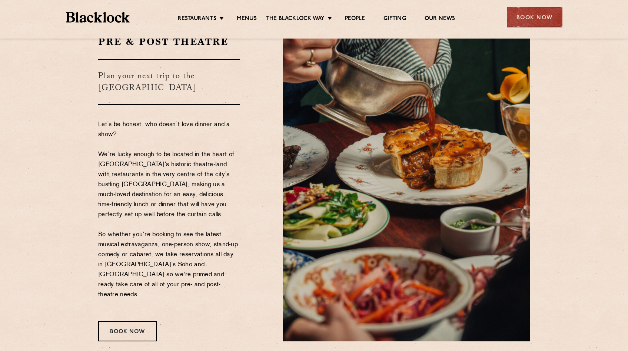
scroll to position [45, 0]
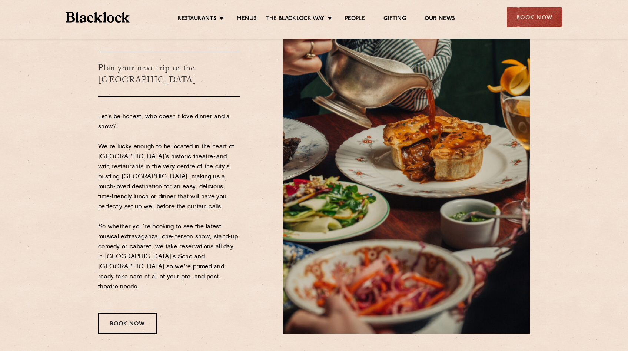
click at [74, 190] on section "Pre & Post Theatre Plan your next trip to the [GEOGRAPHIC_DATA] Let’s be honest…" at bounding box center [314, 180] width 628 height 350
click at [139, 175] on p "Let’s be honest, who doesn’t love dinner and a show? We’re lucky enough to be l…" at bounding box center [169, 207] width 142 height 190
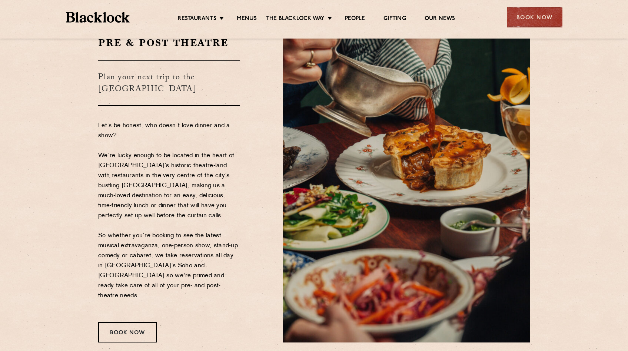
scroll to position [0, 0]
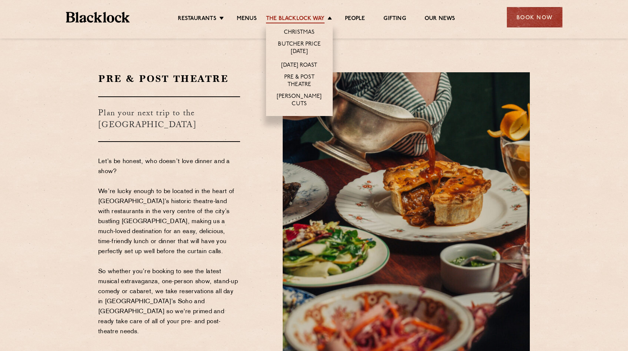
click at [300, 23] on li "Christmas" at bounding box center [299, 31] width 67 height 16
click at [305, 96] on link "[PERSON_NAME] Cuts" at bounding box center [299, 101] width 52 height 16
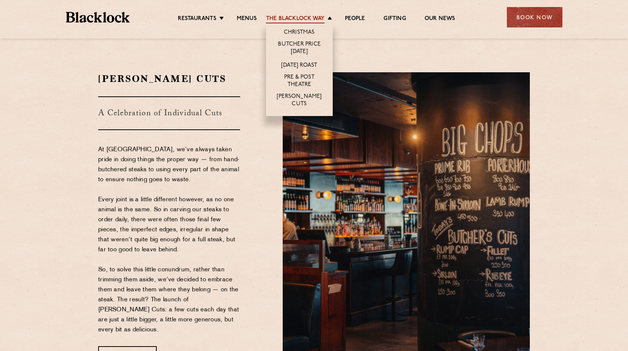
click at [303, 20] on link "The Blacklock Way" at bounding box center [295, 19] width 59 height 8
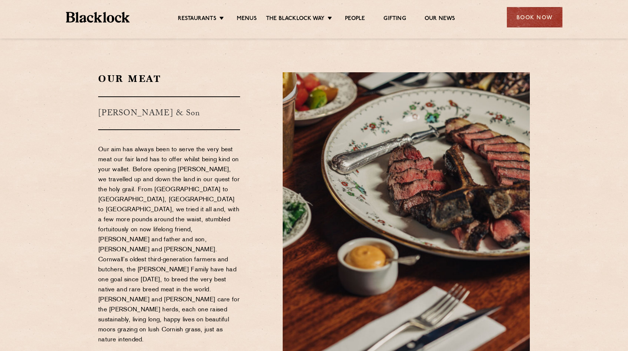
click at [108, 23] on div "Restaurants [GEOGRAPHIC_DATA] [GEOGRAPHIC_DATA] [GEOGRAPHIC_DATA] [GEOGRAPHIC_D…" at bounding box center [314, 16] width 519 height 33
click at [109, 20] on img at bounding box center [98, 17] width 64 height 11
